Goal: Find specific page/section: Find specific page/section

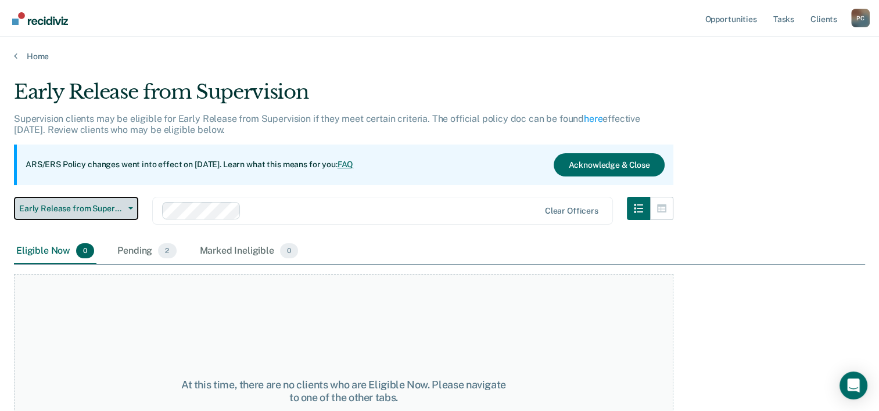
click at [93, 212] on span "Early Release from Supervision" at bounding box center [71, 209] width 105 height 10
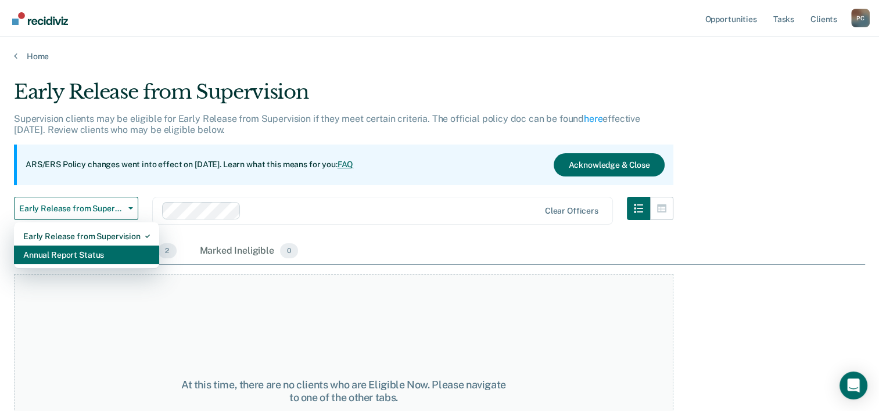
click at [72, 255] on div "Annual Report Status" at bounding box center [86, 255] width 127 height 19
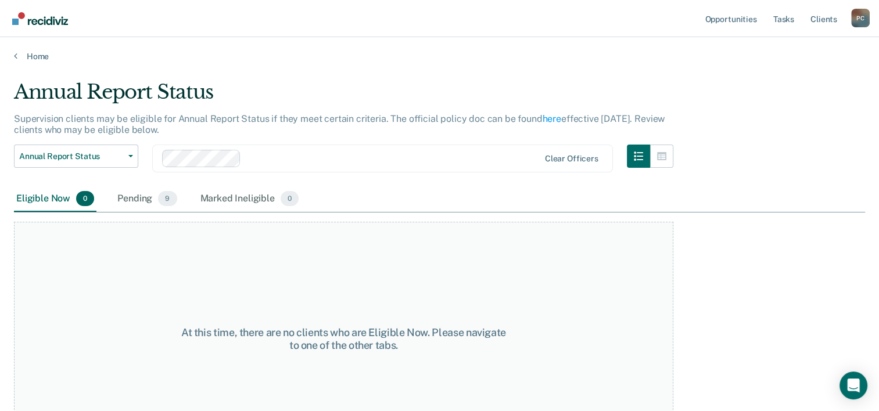
click at [45, 24] on img "Go to Recidiviz Home" at bounding box center [40, 18] width 56 height 13
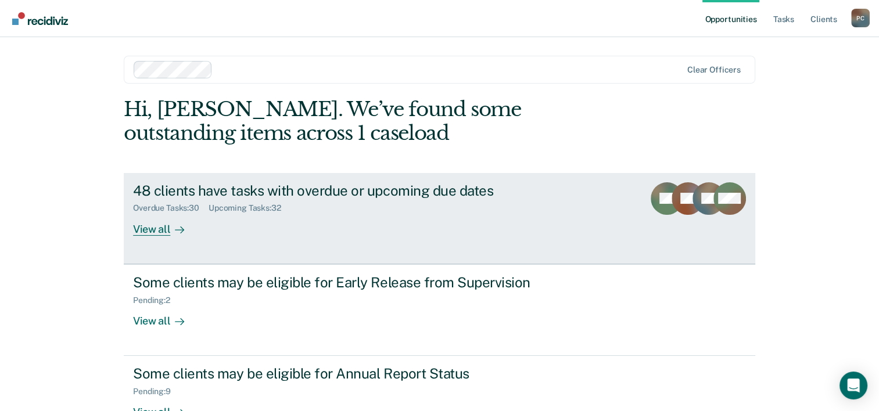
click at [404, 188] on div "48 clients have tasks with overdue or upcoming due dates" at bounding box center [337, 190] width 408 height 17
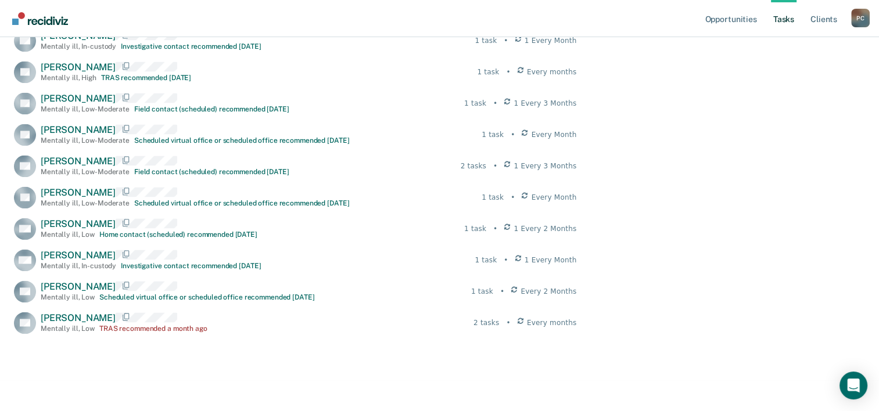
scroll to position [1794, 0]
